Goal: Information Seeking & Learning: Understand process/instructions

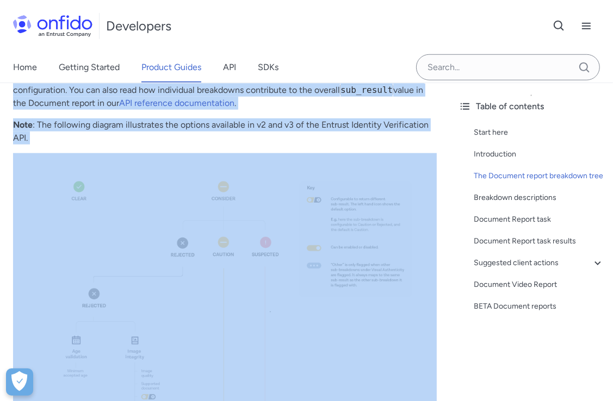
scroll to position [815, 0]
drag, startPoint x: 11, startPoint y: 118, endPoint x: 109, endPoint y: 155, distance: 104.6
drag, startPoint x: 109, startPoint y: 155, endPoint x: 76, endPoint y: 125, distance: 44.6
click at [76, 125] on p "Note : The following diagram illustrates the options available in v2 and v3 of …" at bounding box center [224, 131] width 423 height 26
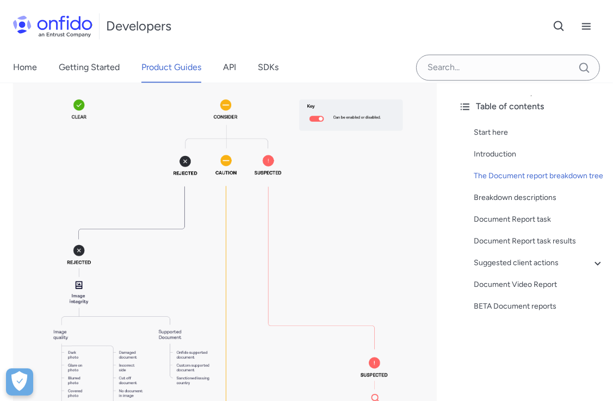
scroll to position [1467, 0]
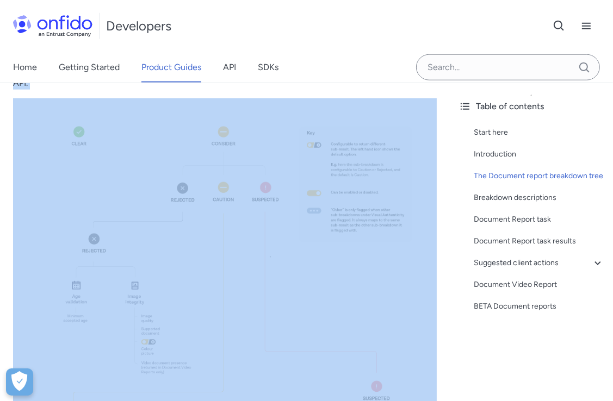
scroll to position [652, 0]
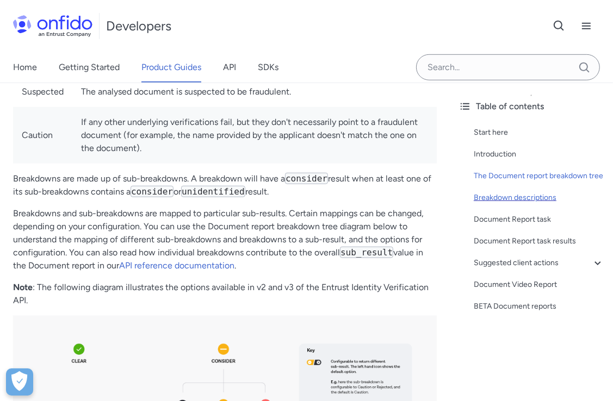
click at [506, 204] on div "Breakdown descriptions" at bounding box center [538, 197] width 130 height 13
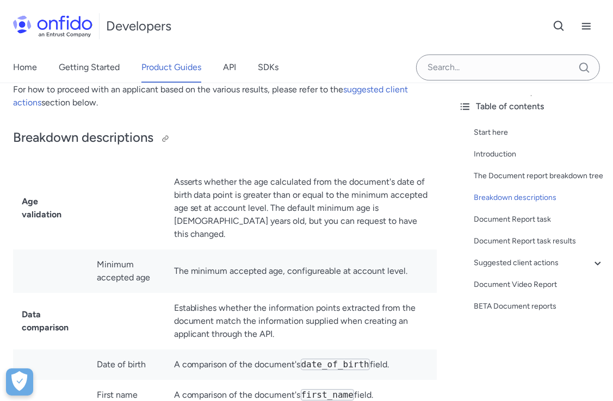
scroll to position [2026, 0]
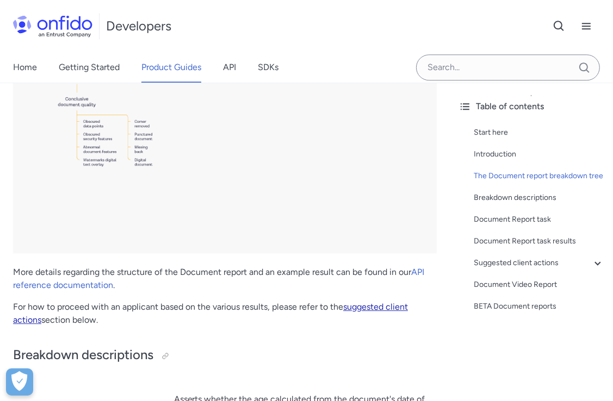
click at [376, 302] on link "suggested client actions" at bounding box center [210, 313] width 395 height 23
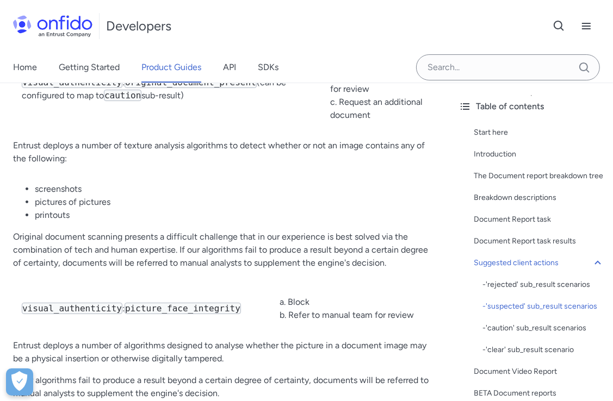
scroll to position [6005, 0]
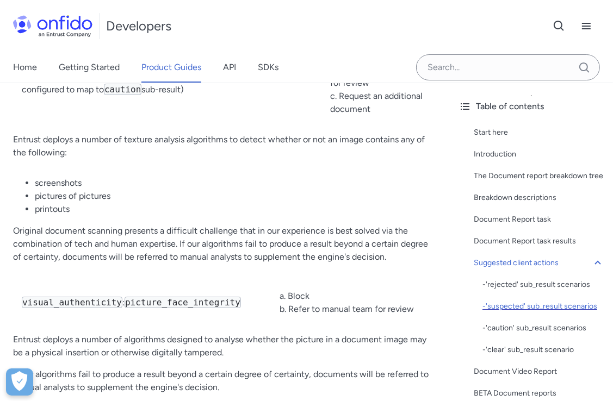
click at [504, 313] on div "- 'suspected' sub_result scenarios" at bounding box center [543, 306] width 122 height 13
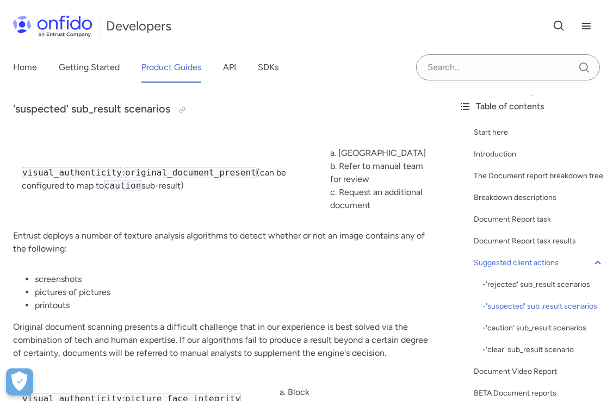
scroll to position [5963, 0]
